Goal: Task Accomplishment & Management: Manage account settings

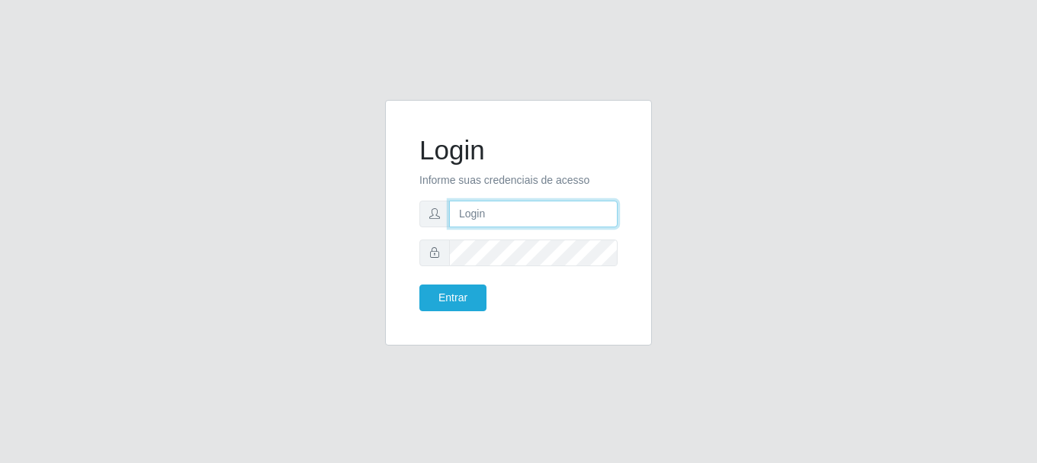
click at [507, 214] on input "text" at bounding box center [533, 214] width 169 height 27
type input "[EMAIL_ADDRESS][DOMAIN_NAME]"
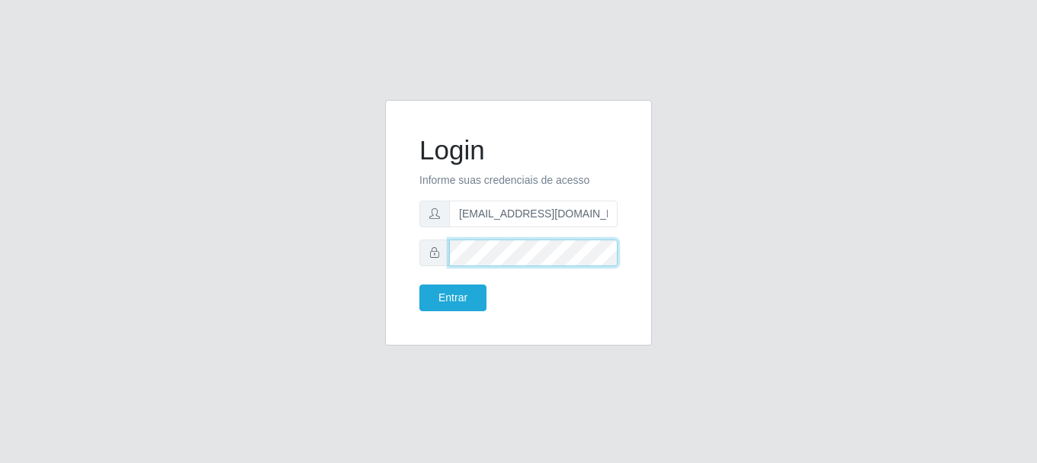
click at [420, 285] on button "Entrar" at bounding box center [453, 298] width 67 height 27
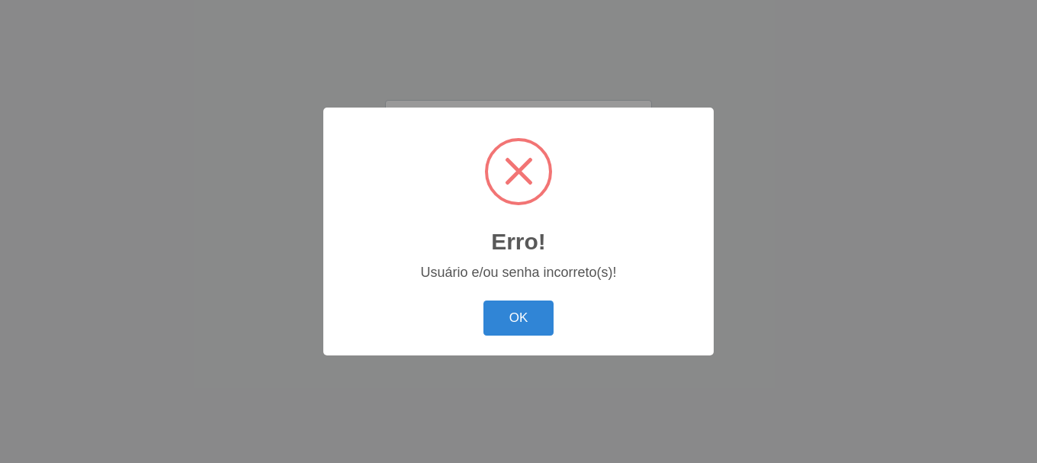
click at [484, 301] on button "OK" at bounding box center [519, 319] width 71 height 36
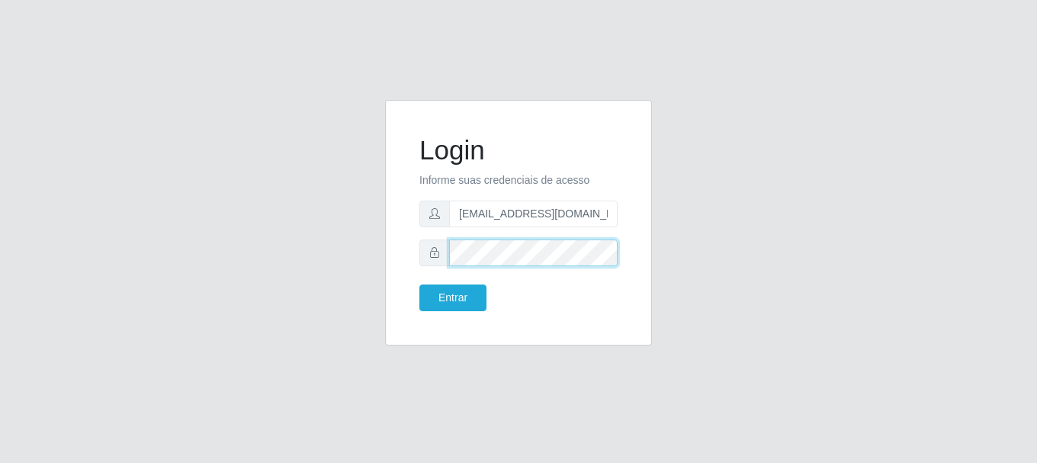
click at [420, 285] on button "Entrar" at bounding box center [453, 298] width 67 height 27
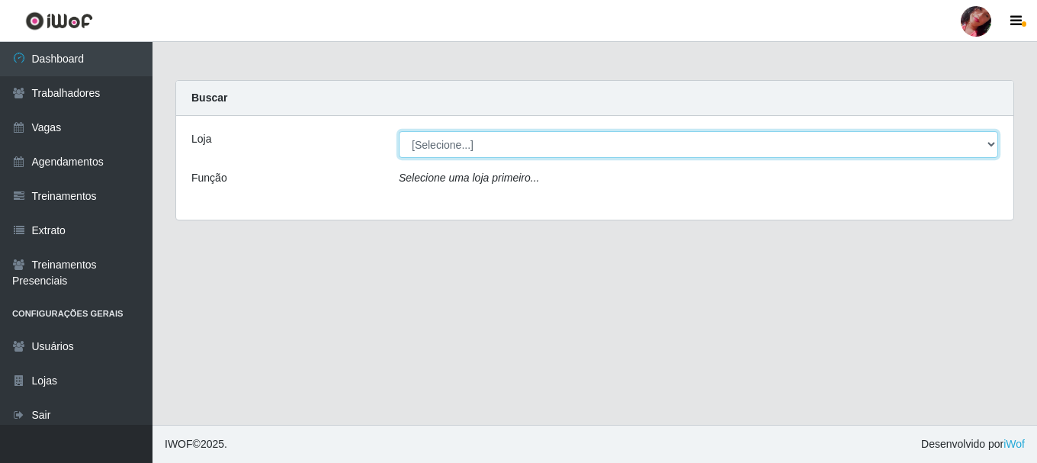
click at [661, 143] on select "[Selecione...] Supermercado [GEOGRAPHIC_DATA]" at bounding box center [699, 144] width 600 height 27
select select "165"
click at [399, 131] on select "[Selecione...] Supermercado [GEOGRAPHIC_DATA]" at bounding box center [699, 144] width 600 height 27
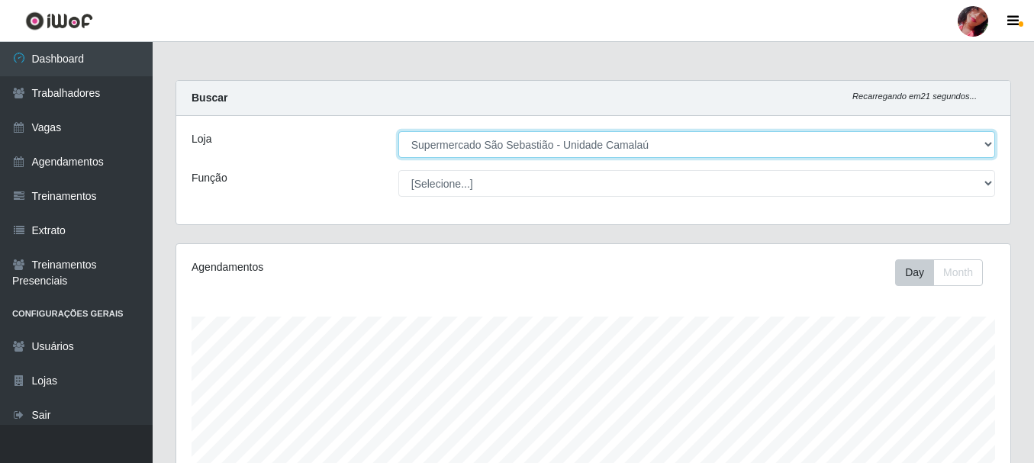
click at [398, 131] on select "[Selecione...] Supermercado [GEOGRAPHIC_DATA]" at bounding box center [696, 144] width 597 height 27
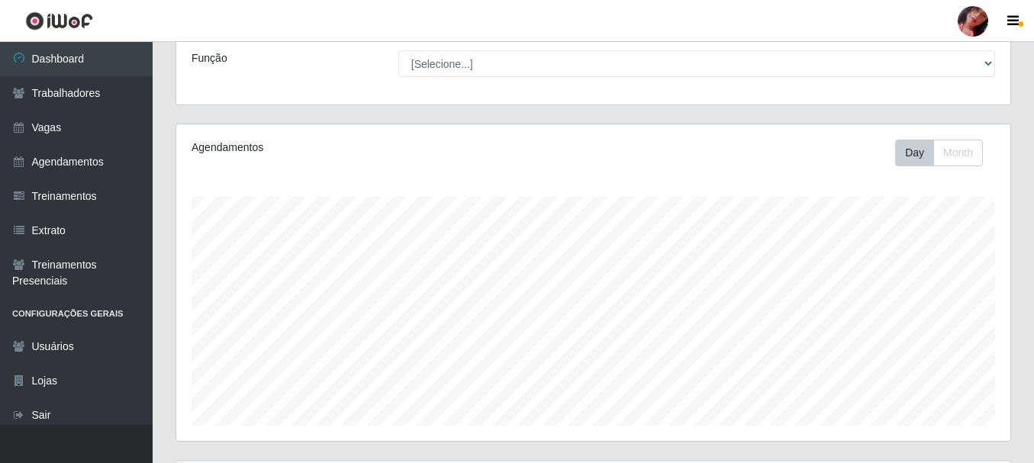
scroll to position [278, 0]
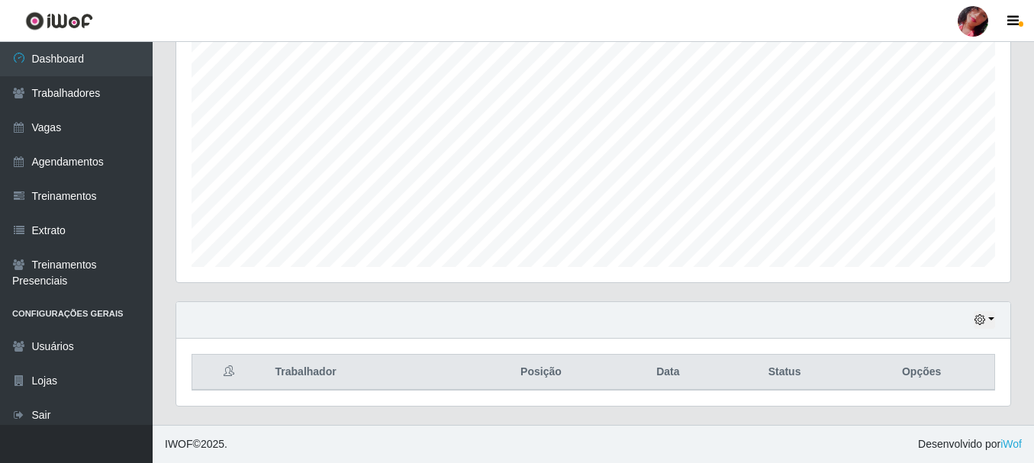
click at [1026, 205] on div "Carregando... Buscar Recarregando em 18 segundos... Loja [Selecione...] Superme…" at bounding box center [593, 113] width 881 height 623
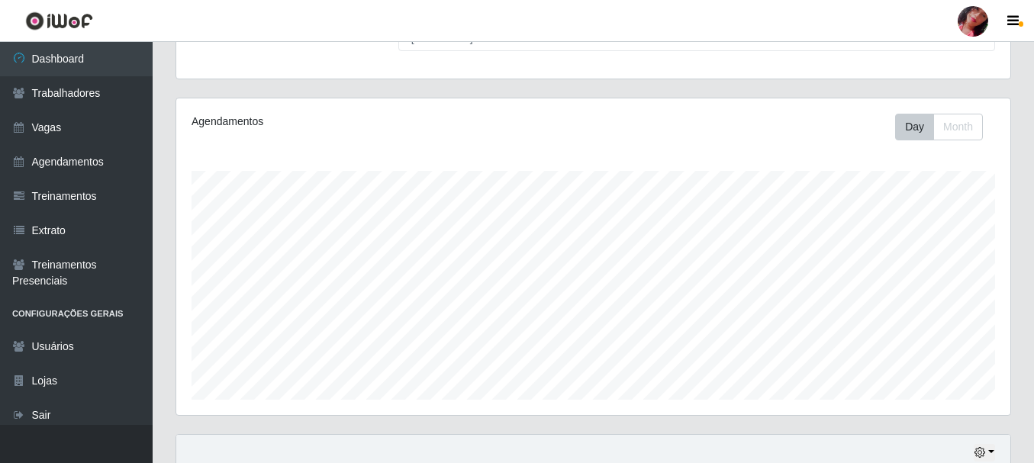
scroll to position [0, 0]
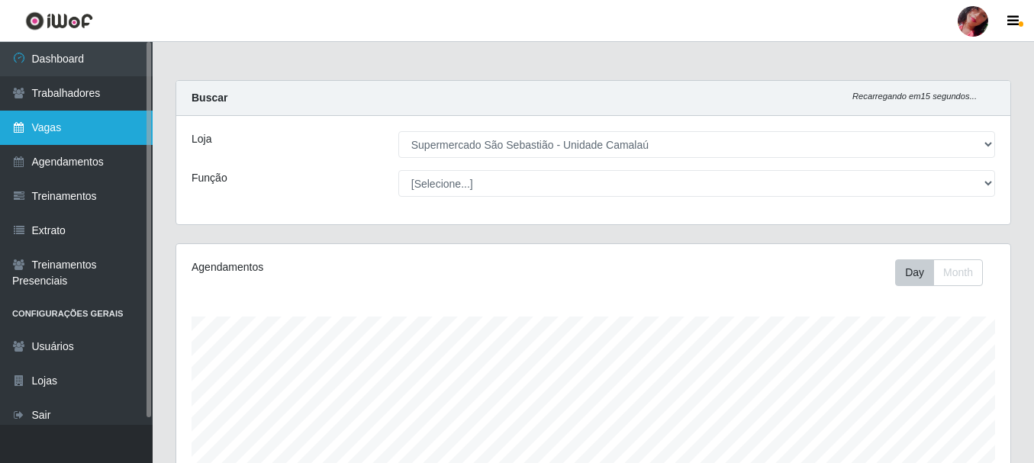
click at [60, 133] on link "Vagas" at bounding box center [76, 128] width 153 height 34
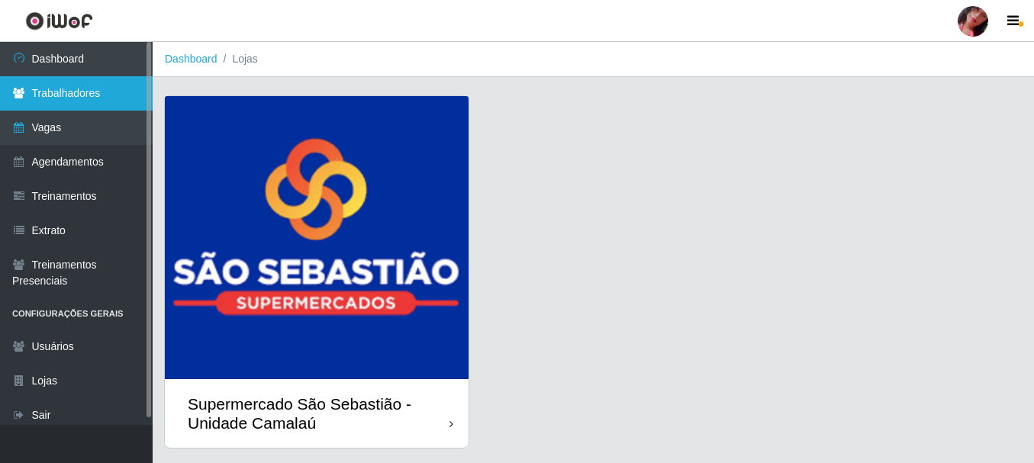
click at [83, 90] on link "Trabalhadores" at bounding box center [76, 93] width 153 height 34
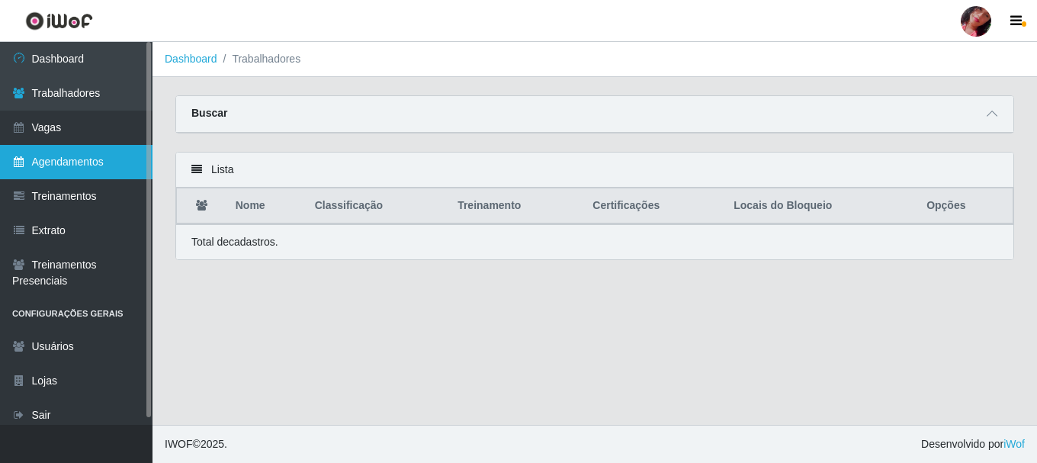
click at [65, 173] on link "Agendamentos" at bounding box center [76, 162] width 153 height 34
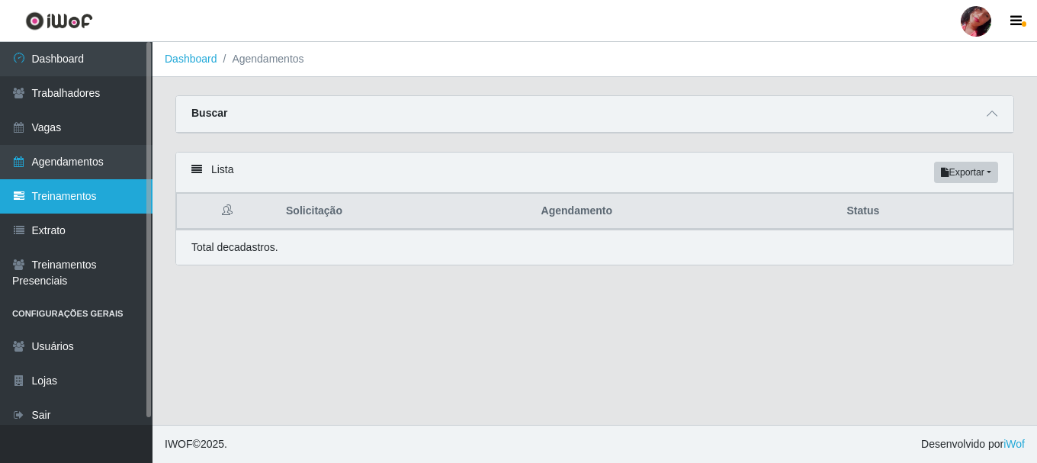
click at [61, 191] on link "Treinamentos" at bounding box center [76, 196] width 153 height 34
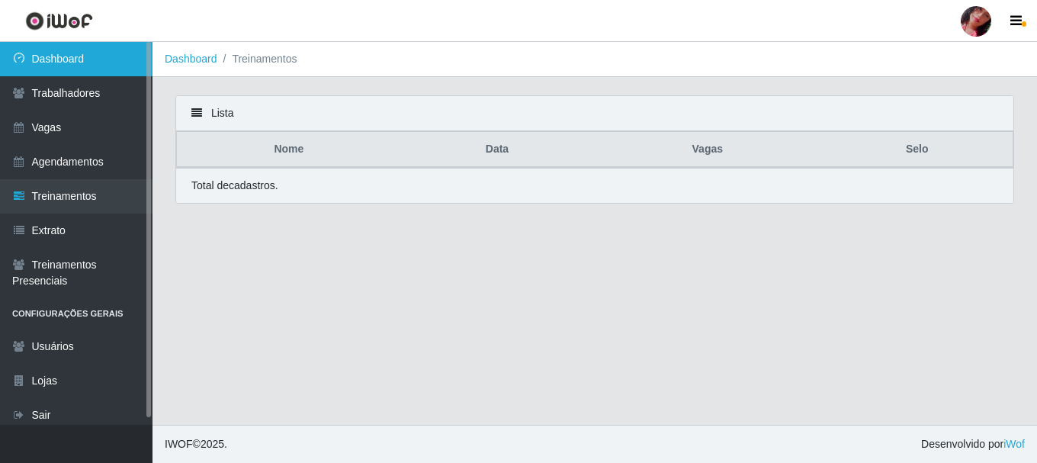
click at [82, 69] on link "Dashboard" at bounding box center [76, 59] width 153 height 34
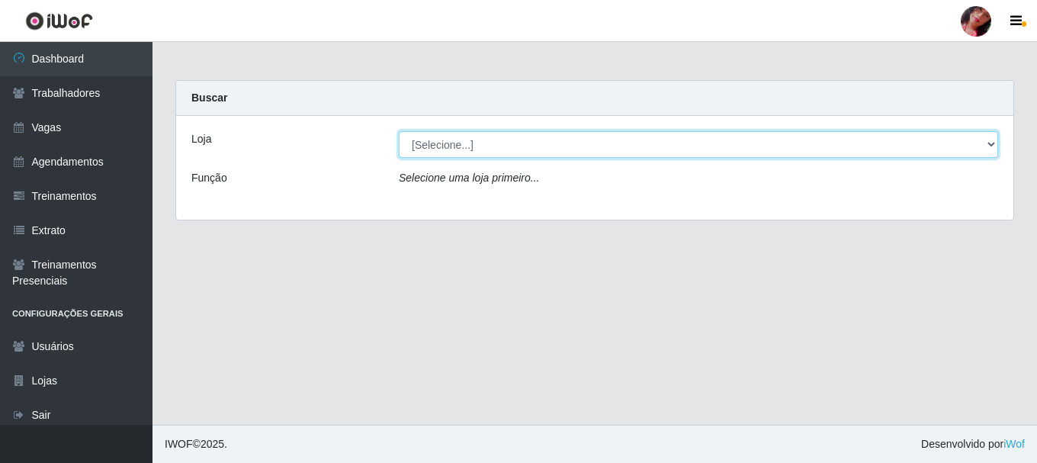
click at [461, 143] on select "[Selecione...] Supermercado [GEOGRAPHIC_DATA]" at bounding box center [699, 144] width 600 height 27
select select "165"
click at [399, 131] on select "[Selecione...] Supermercado [GEOGRAPHIC_DATA]" at bounding box center [699, 144] width 600 height 27
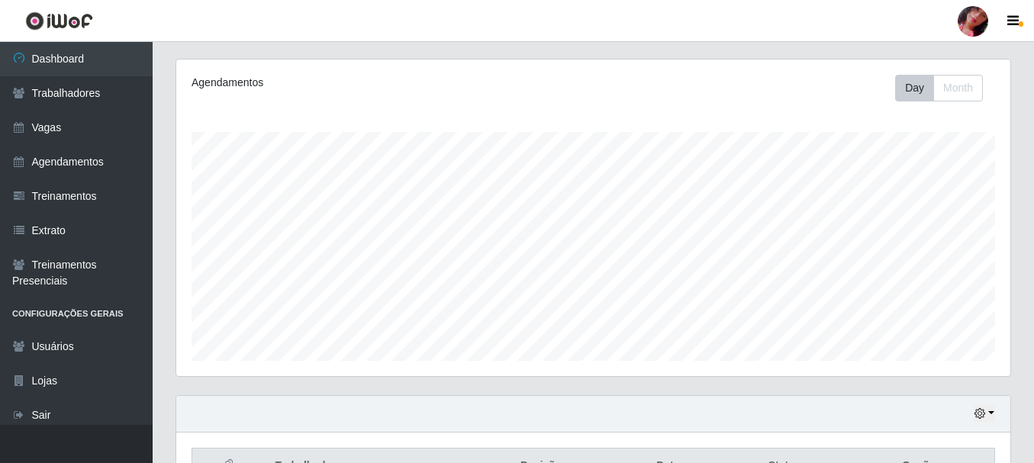
scroll to position [50, 0]
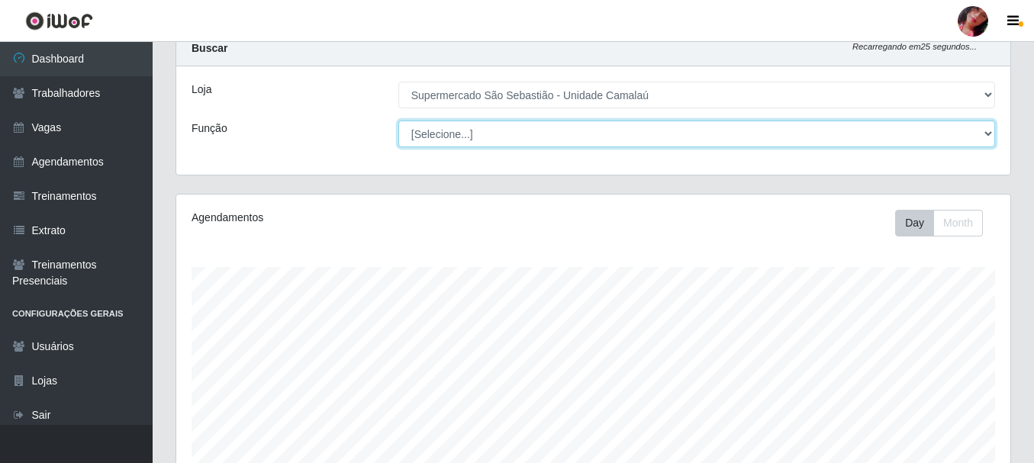
click at [465, 140] on select "[Selecione...] ASG ASG + ASG ++ Auxiliar de entrega + Auxiliar de entrega ++ Au…" at bounding box center [696, 134] width 597 height 27
click at [398, 121] on select "[Selecione...] ASG ASG + ASG ++ Auxiliar de entrega + Auxiliar de entrega ++ Au…" at bounding box center [696, 134] width 597 height 27
select select "75"
click at [398, 121] on select "[Selecione...] ASG ASG + ASG ++ Auxiliar de entrega + Auxiliar de entrega ++ Au…" at bounding box center [696, 134] width 597 height 27
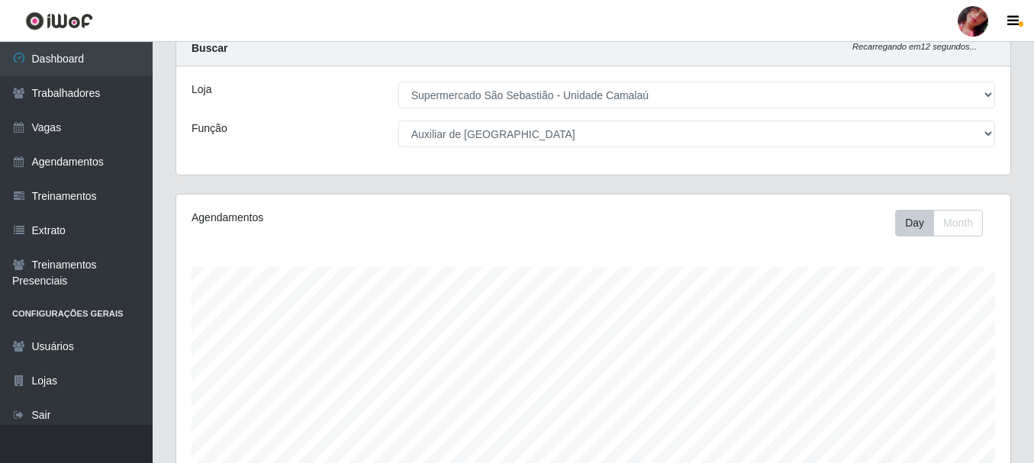
click at [239, 207] on div "Agendamentos Day Month" at bounding box center [593, 353] width 834 height 317
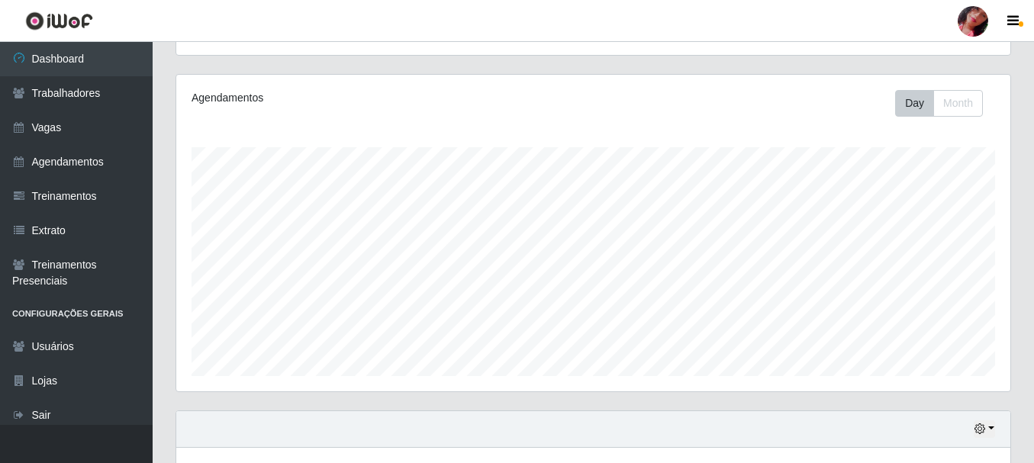
scroll to position [278, 0]
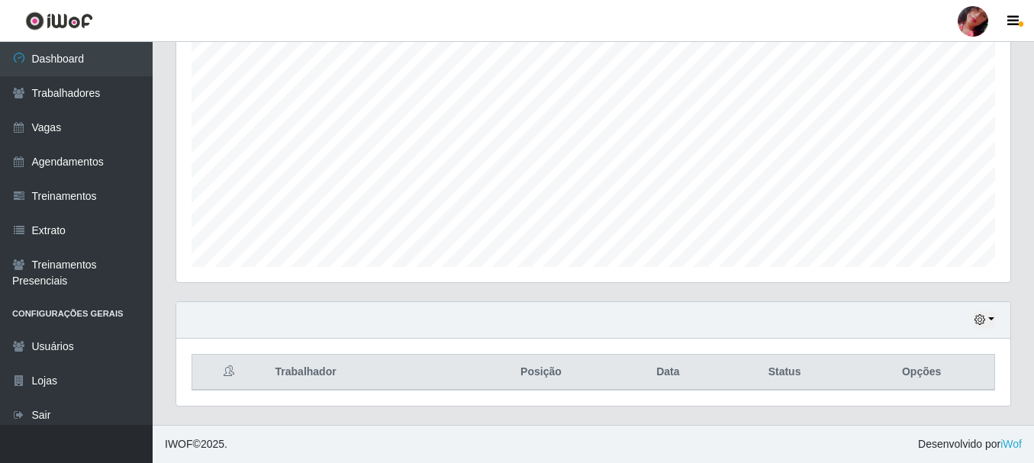
click at [963, 16] on div at bounding box center [972, 21] width 31 height 31
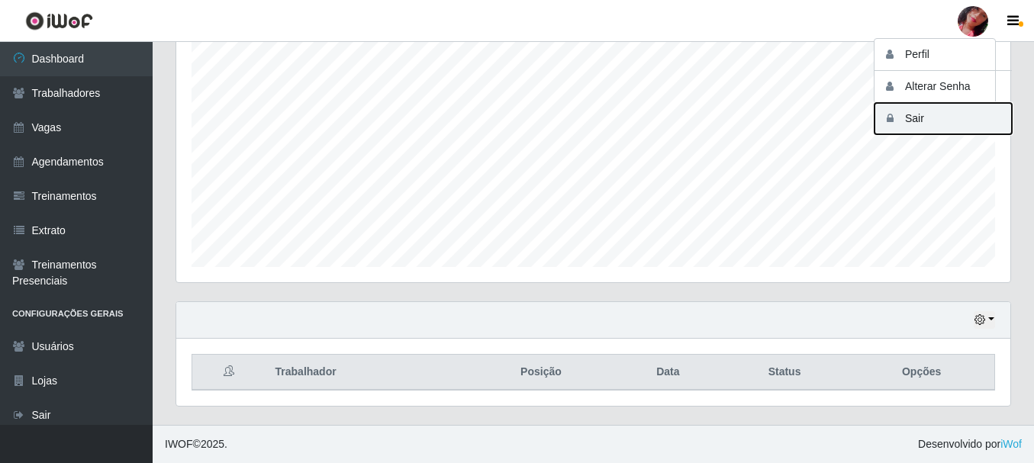
click at [908, 111] on button "Sair" at bounding box center [942, 118] width 137 height 31
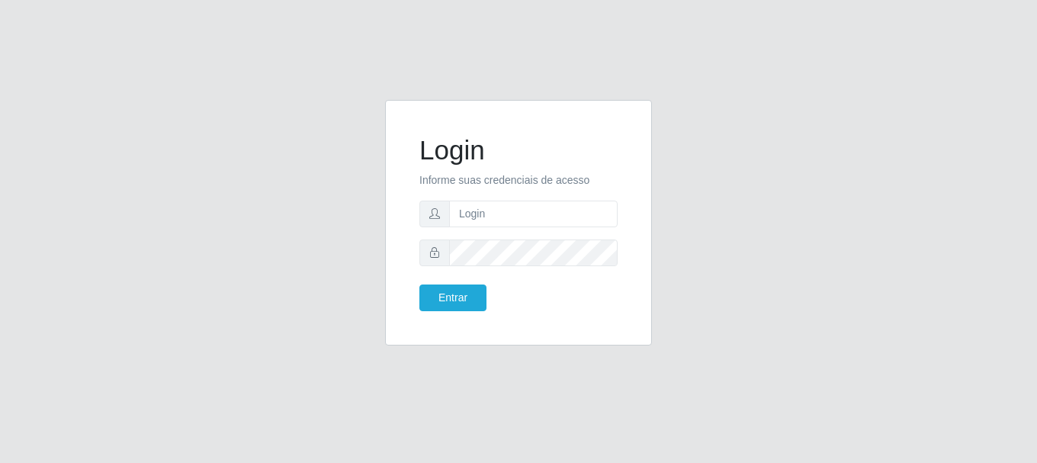
drag, startPoint x: 719, startPoint y: 293, endPoint x: 702, endPoint y: 321, distance: 32.8
